Goal: Navigation & Orientation: Find specific page/section

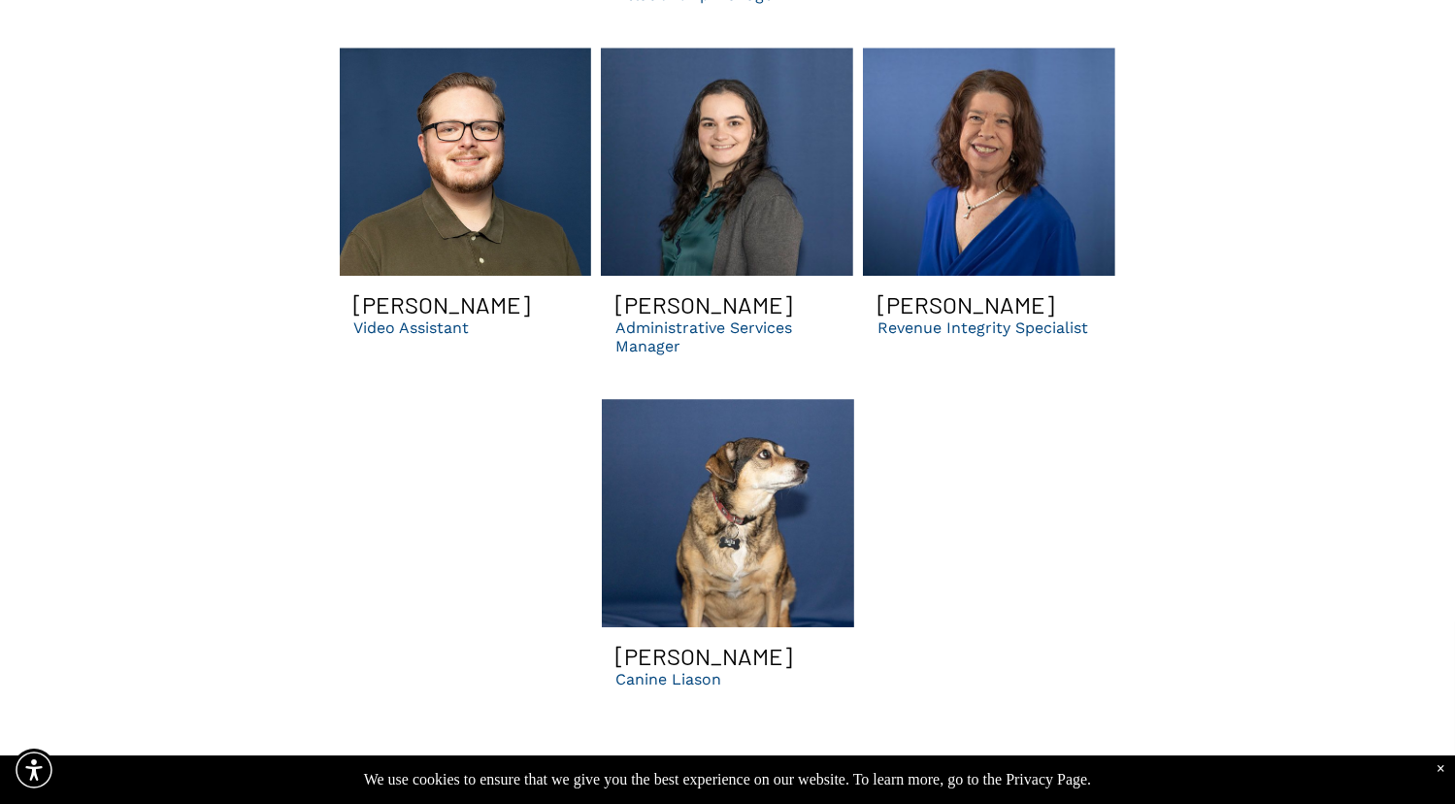
scroll to position [6044, 0]
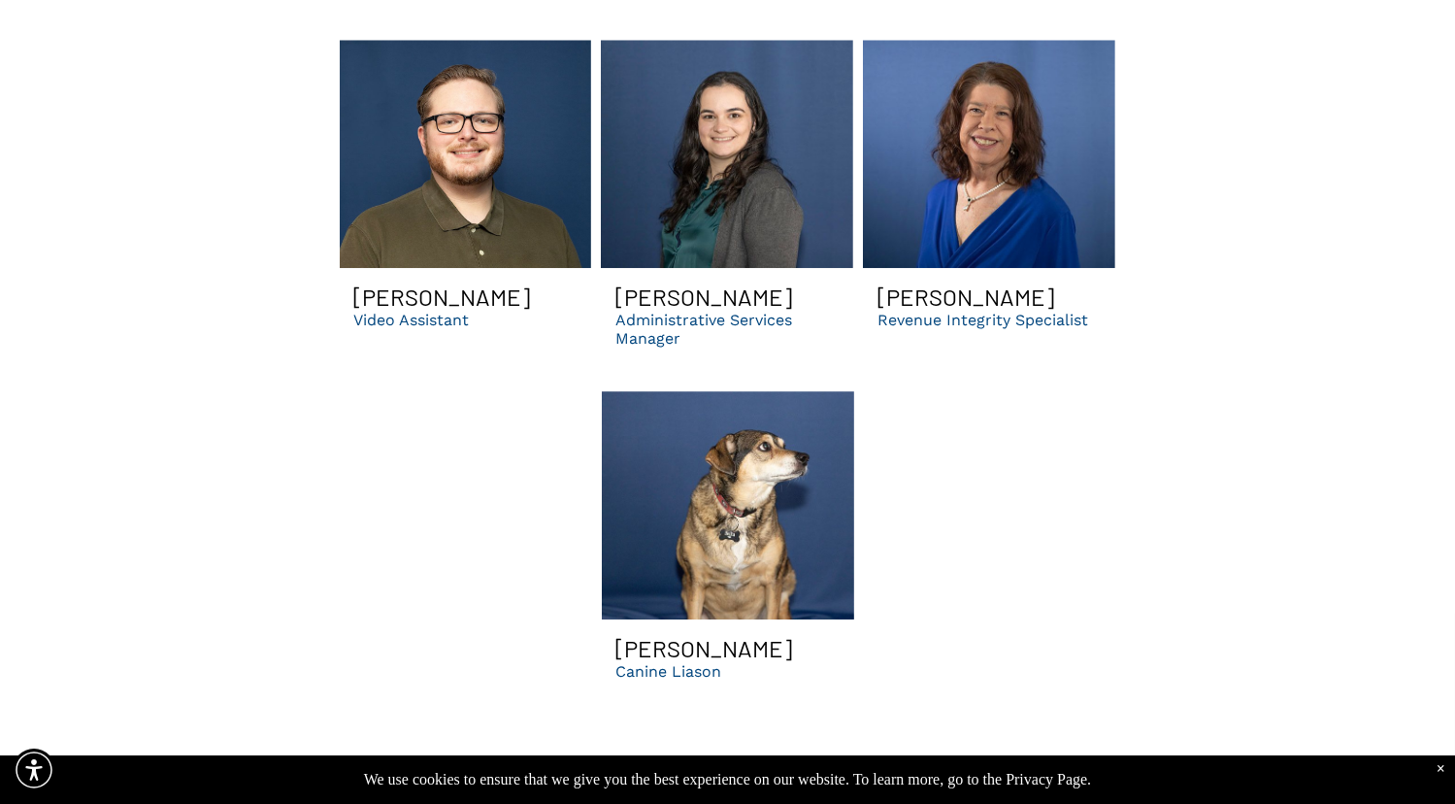
click at [640, 662] on p "Canine Liason" at bounding box center [669, 671] width 106 height 18
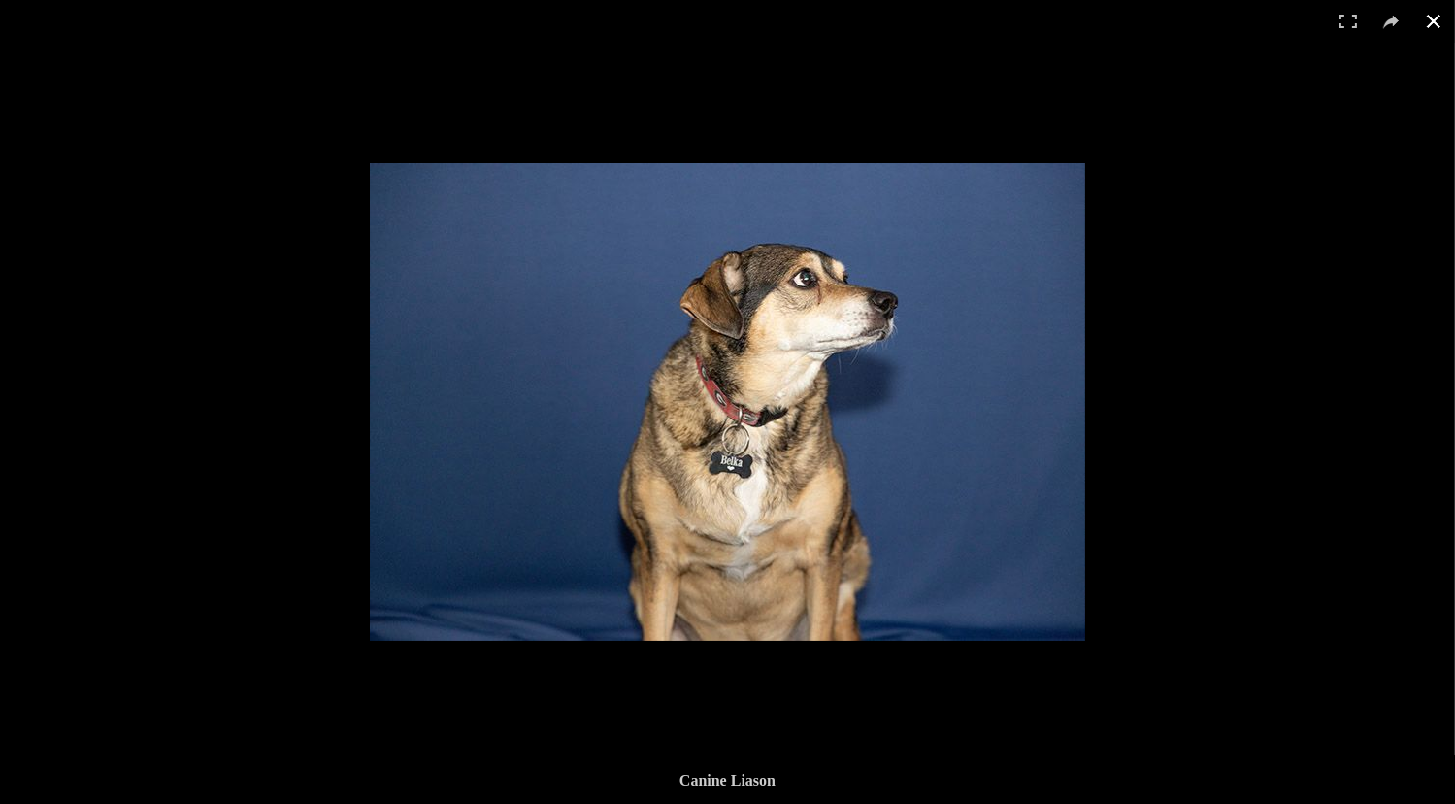
click at [1433, 17] on button at bounding box center [1433, 21] width 43 height 43
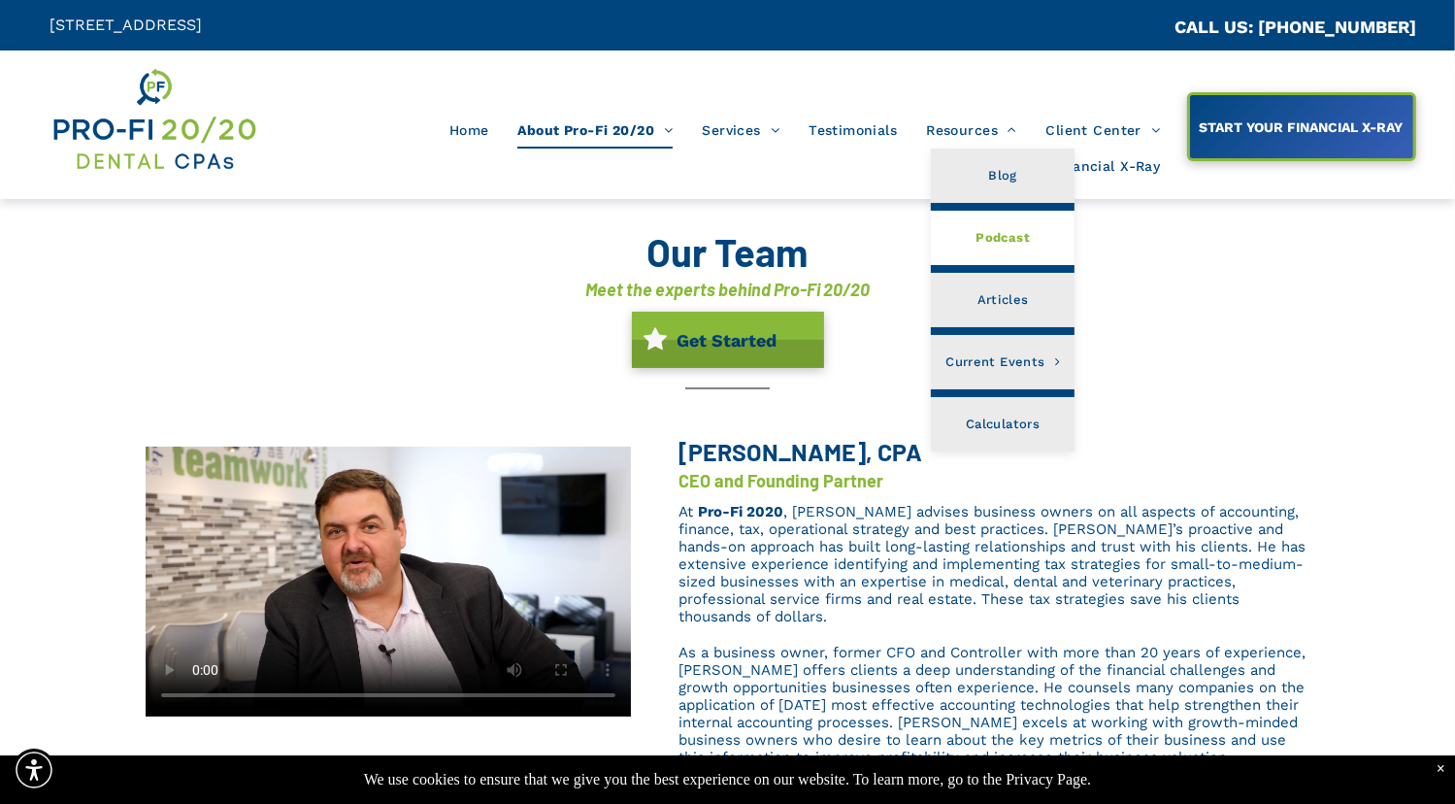
click at [983, 228] on span "Podcast" at bounding box center [1002, 237] width 54 height 25
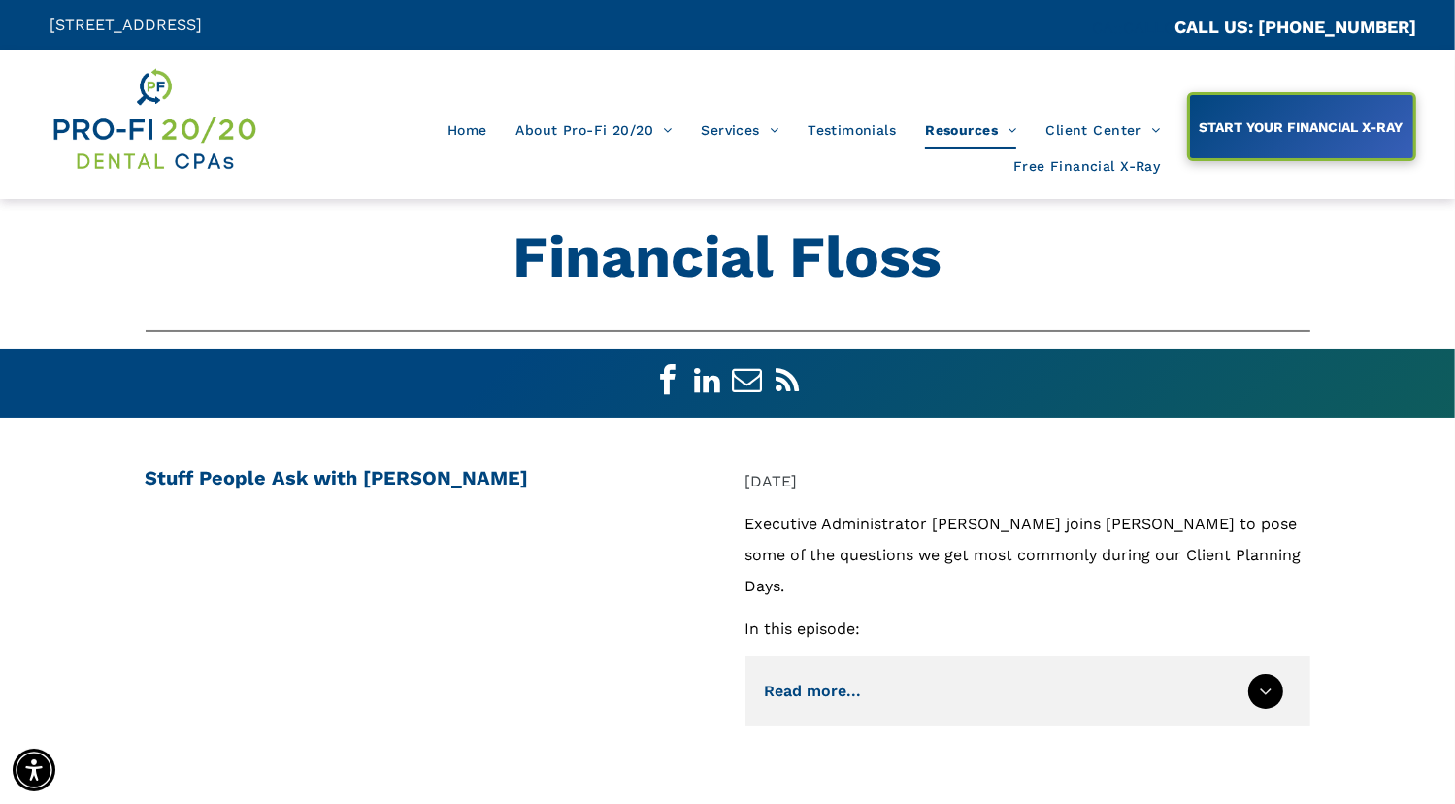
click at [1111, 474] on p "Jul 16, 2020" at bounding box center [1027, 481] width 565 height 31
click at [1087, 170] on span "Partners" at bounding box center [1094, 175] width 59 height 25
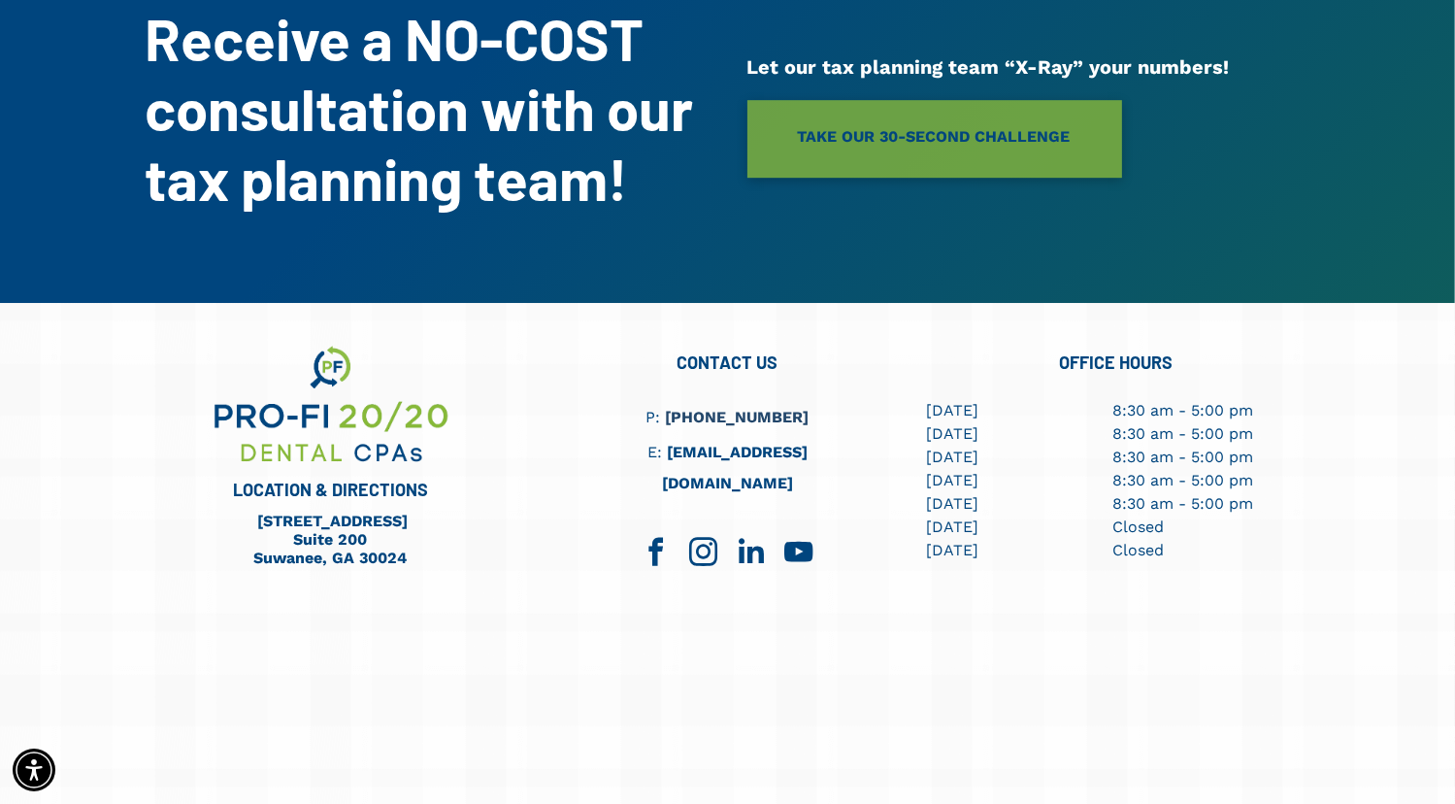
scroll to position [5959, 0]
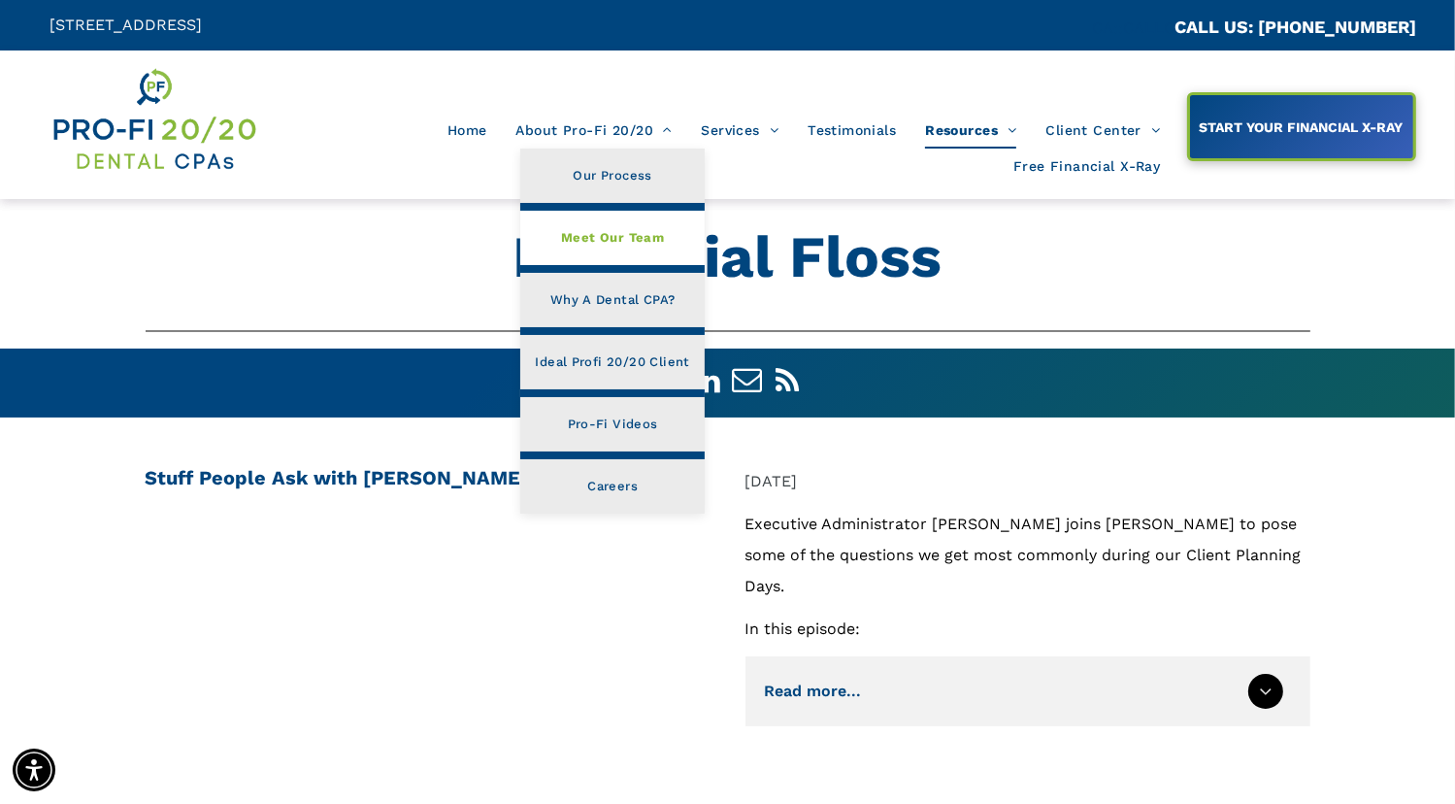
click at [582, 238] on span "Meet Our Team" at bounding box center [612, 237] width 103 height 25
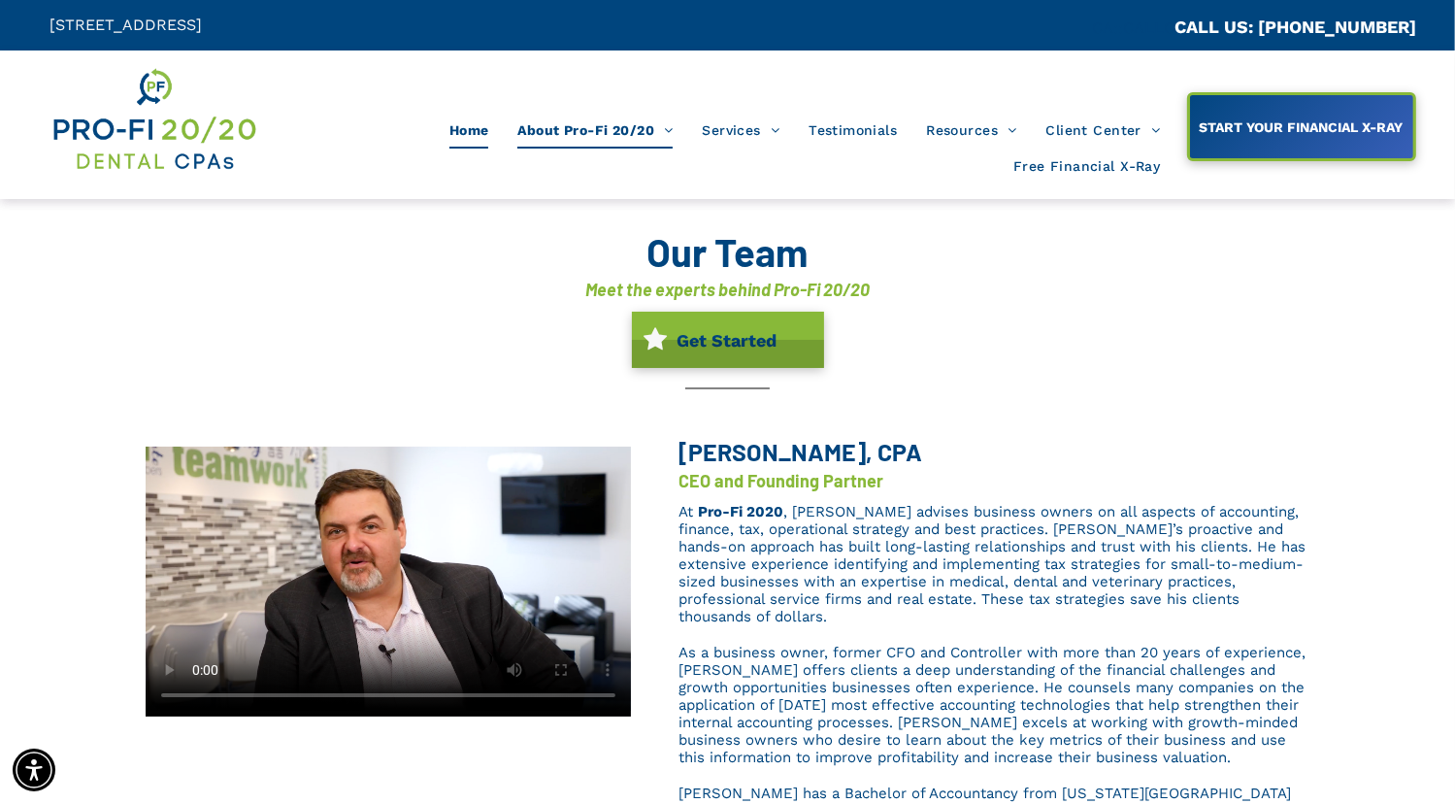
click at [468, 138] on span "Home" at bounding box center [469, 130] width 40 height 37
